Goal: Find specific page/section: Find specific page/section

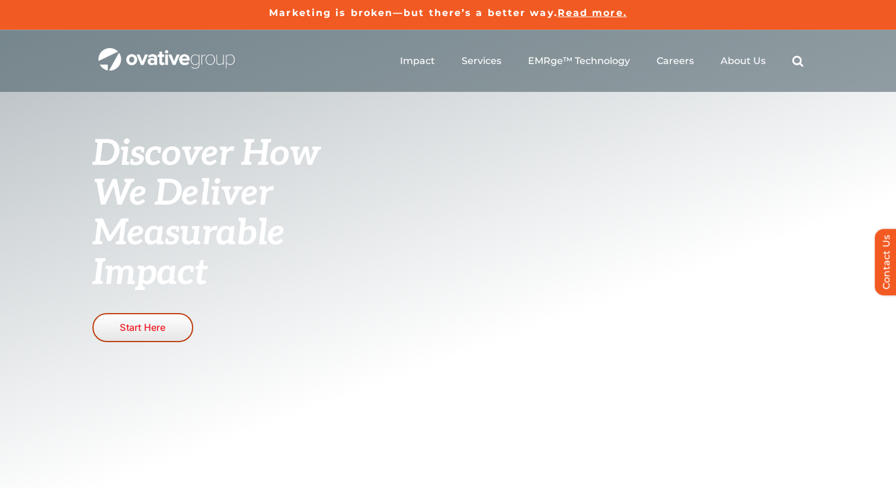
click at [155, 327] on span "Start Here" at bounding box center [143, 327] width 46 height 12
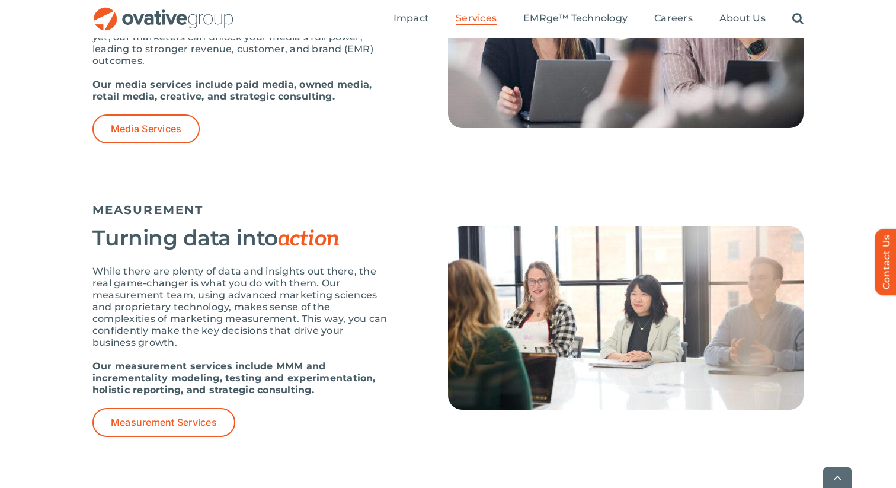
scroll to position [902, 0]
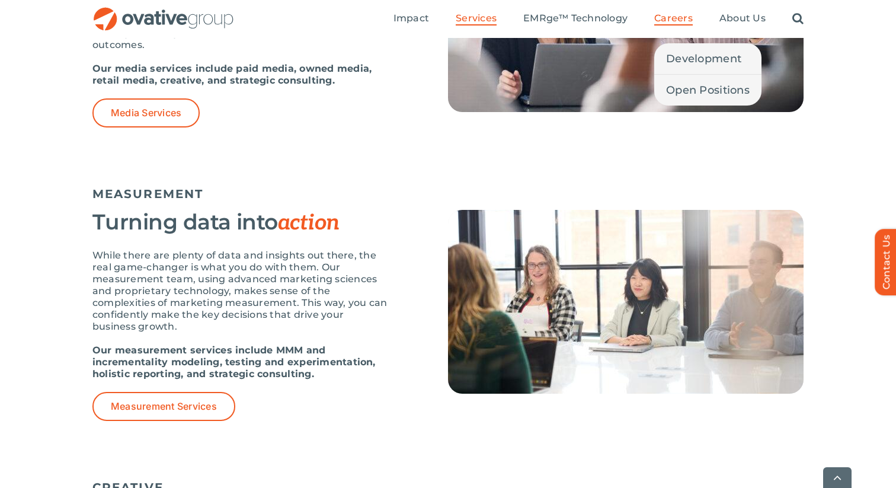
click at [678, 21] on span "Careers" at bounding box center [673, 18] width 39 height 12
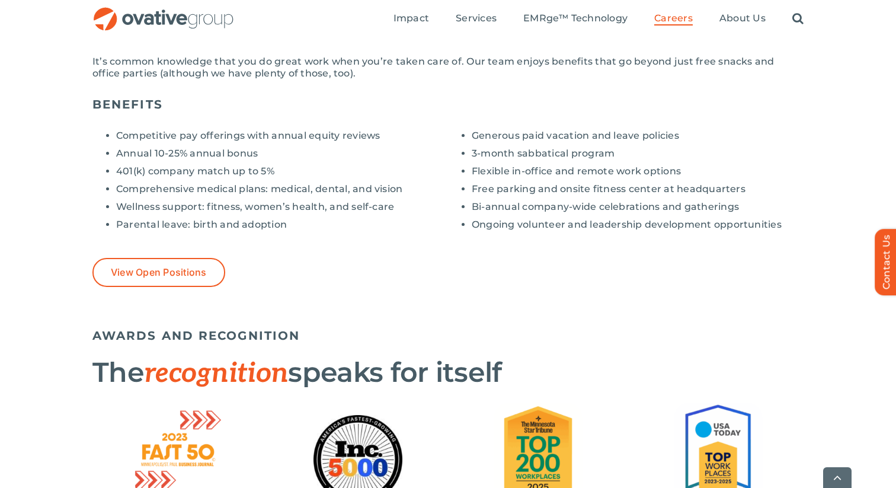
scroll to position [932, 0]
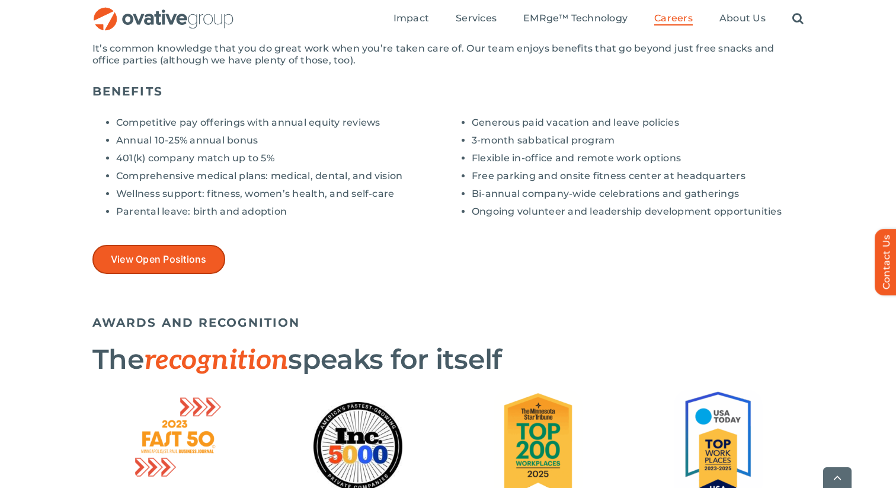
click at [158, 260] on span "View Open Positions" at bounding box center [159, 259] width 96 height 11
